Goal: Task Accomplishment & Management: Use online tool/utility

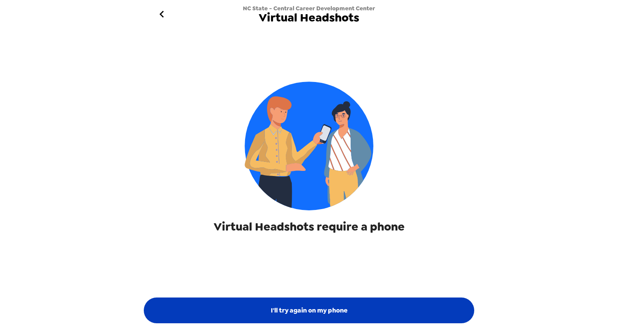
click at [372, 313] on button "I'll try again on my phone" at bounding box center [309, 311] width 331 height 26
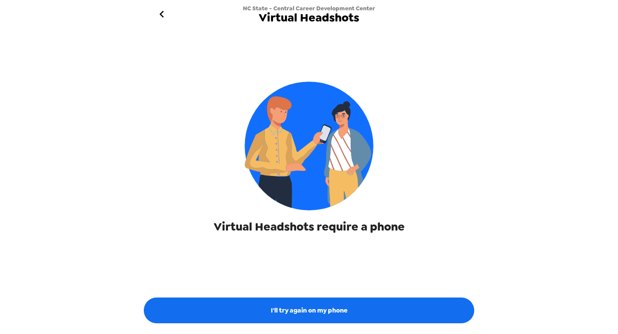
click at [164, 9] on icon "go back" at bounding box center [162, 14] width 14 height 14
click at [232, 24] on div "NC State - Central Career Development Center Virtual Headshots" at bounding box center [309, 14] width 344 height 28
click at [280, 18] on span "Virtual Headshots" at bounding box center [309, 18] width 100 height 12
click at [165, 15] on icon "go back" at bounding box center [162, 14] width 14 height 14
click at [319, 15] on span "Virtual Headshots" at bounding box center [309, 18] width 100 height 12
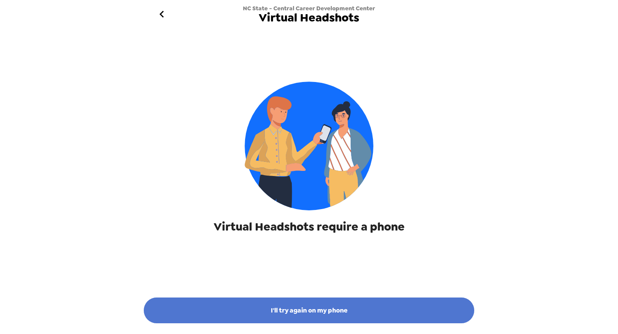
click at [302, 320] on button "I'll try again on my phone" at bounding box center [309, 311] width 331 height 26
click at [285, 313] on button "I'll try again on my phone" at bounding box center [309, 311] width 331 height 26
